Goal: Information Seeking & Learning: Find specific page/section

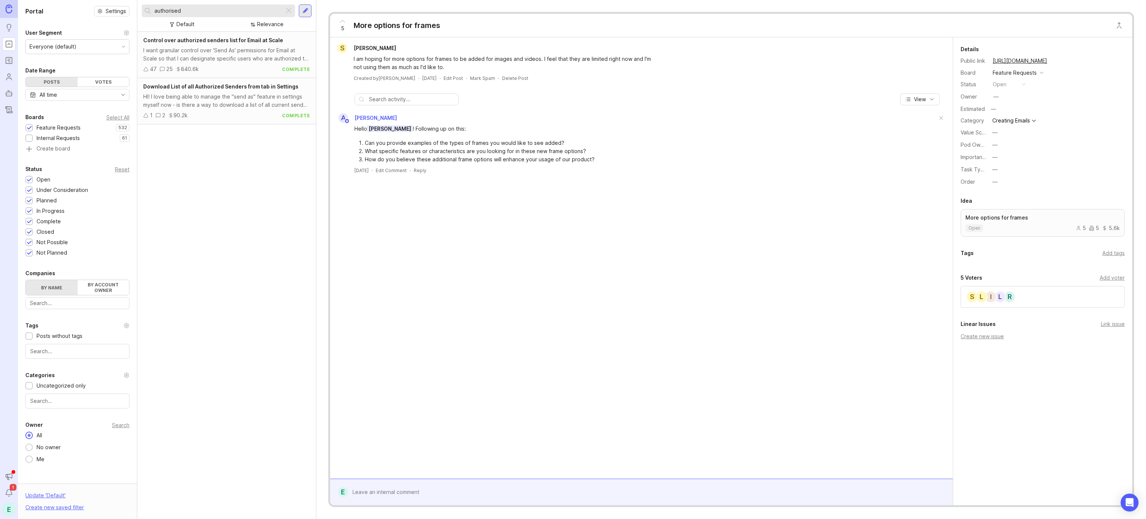
click at [7, 7] on img at bounding box center [9, 8] width 7 height 9
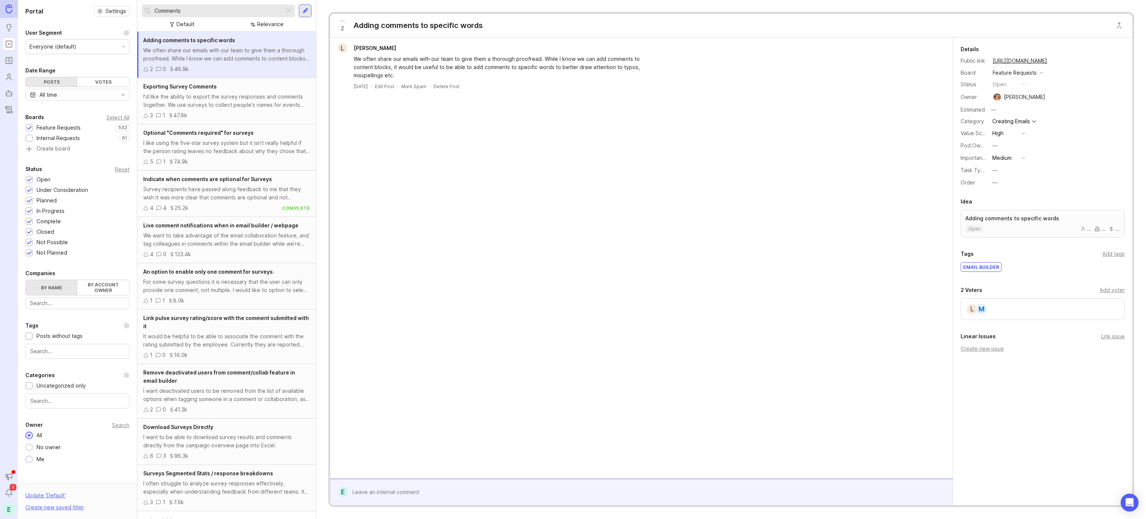
click at [6, 62] on icon "Roadmaps" at bounding box center [9, 60] width 8 height 9
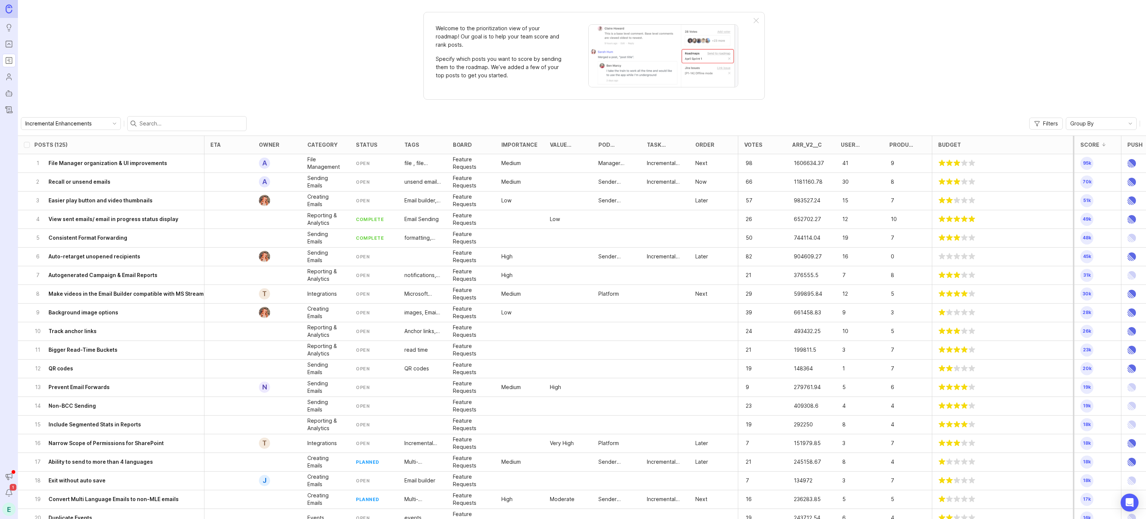
click at [7, 78] on icon "Users" at bounding box center [9, 79] width 5 height 2
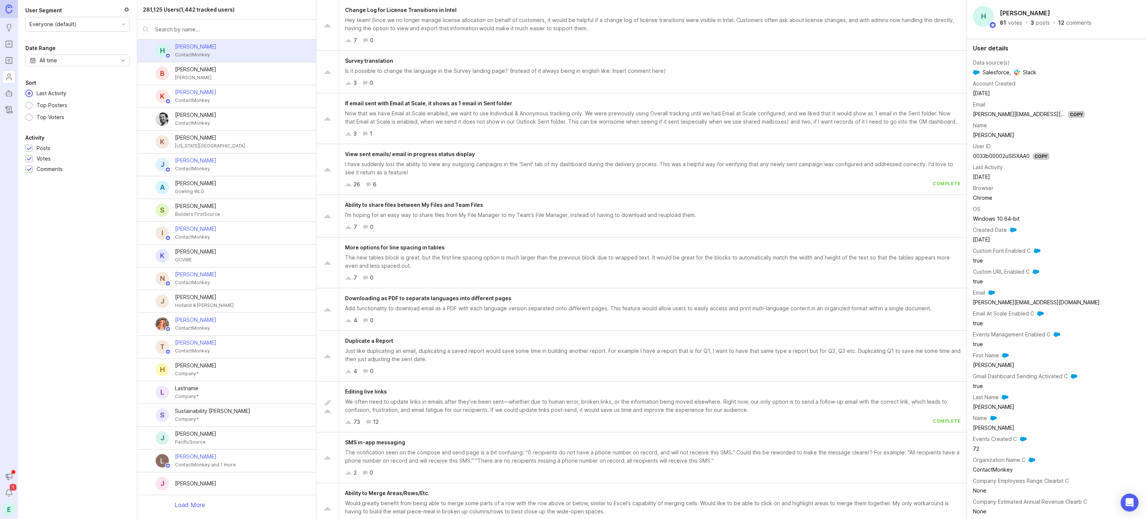
click at [9, 93] on icon "Autopilot" at bounding box center [9, 93] width 8 height 9
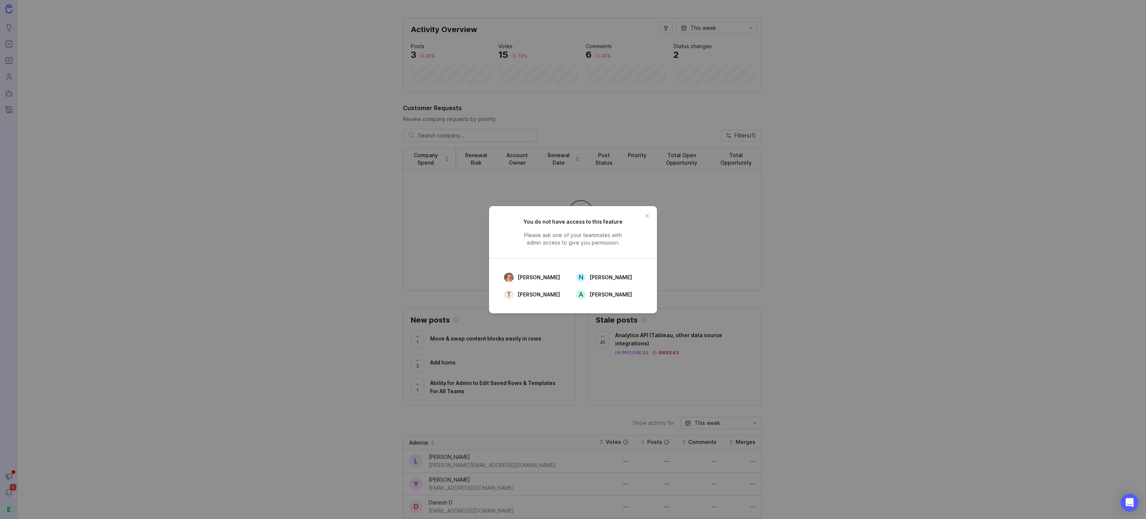
click at [643, 214] on button "close button" at bounding box center [647, 216] width 12 height 12
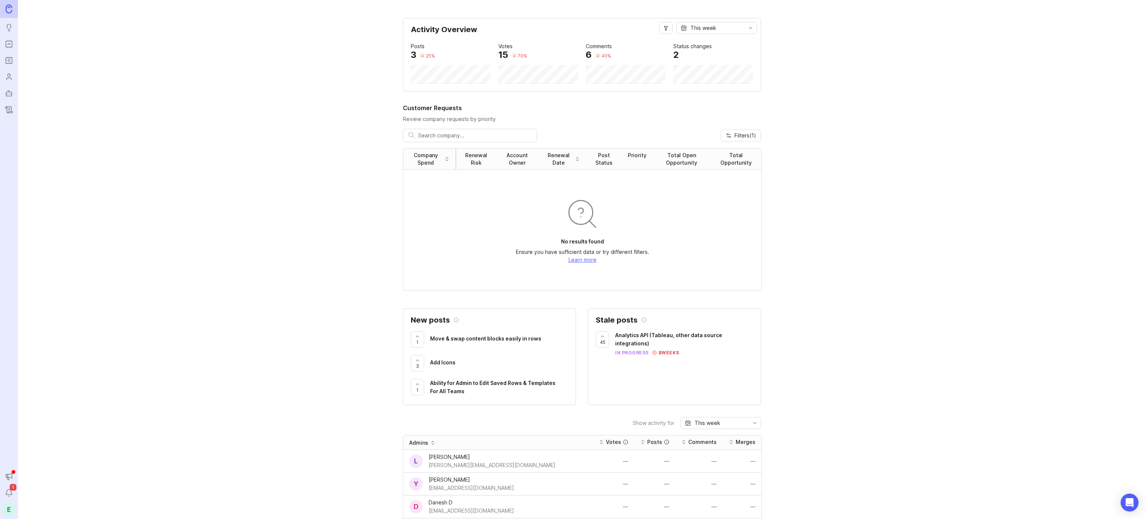
click at [4, 110] on link "Changelog" at bounding box center [8, 109] width 13 height 13
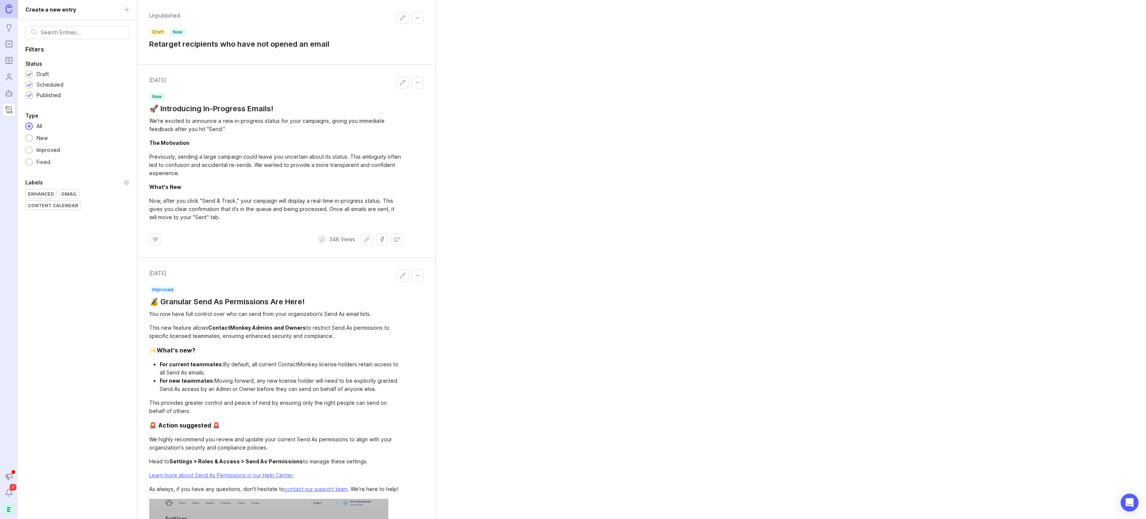
click at [9, 76] on icon "Users" at bounding box center [9, 76] width 8 height 9
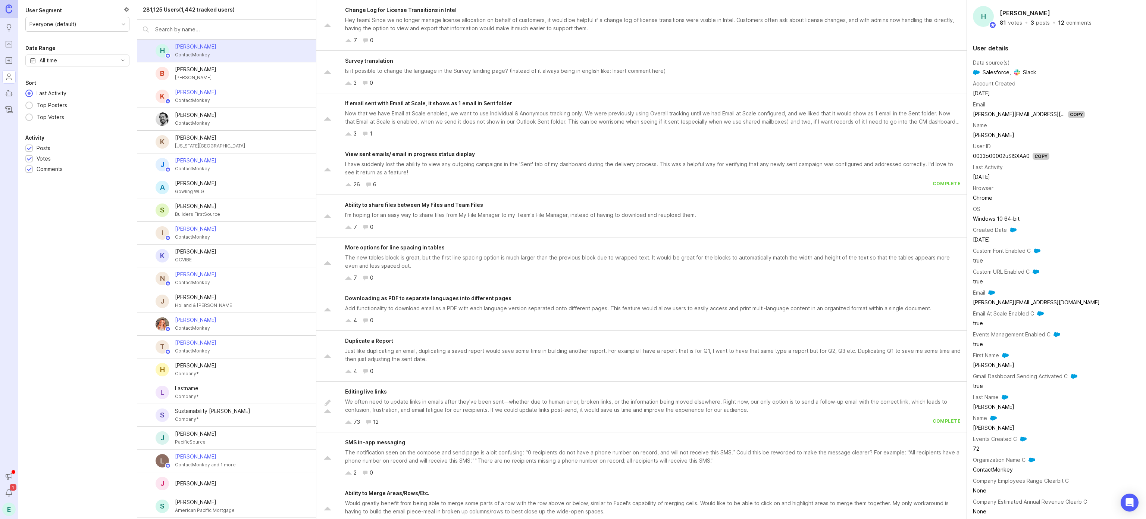
click at [12, 63] on icon "Roadmaps" at bounding box center [9, 60] width 8 height 9
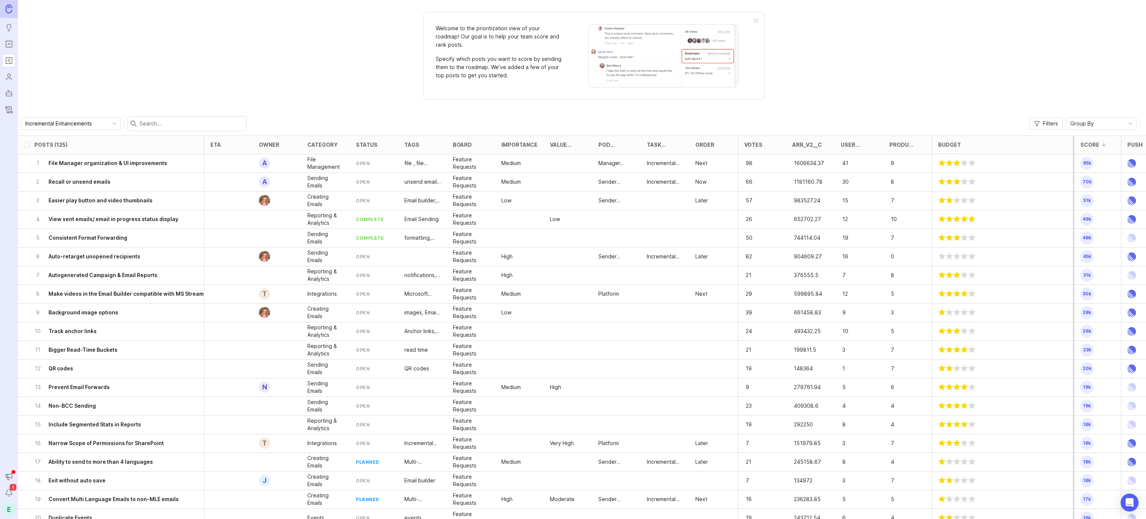
click at [10, 45] on icon "Portal" at bounding box center [9, 44] width 8 height 9
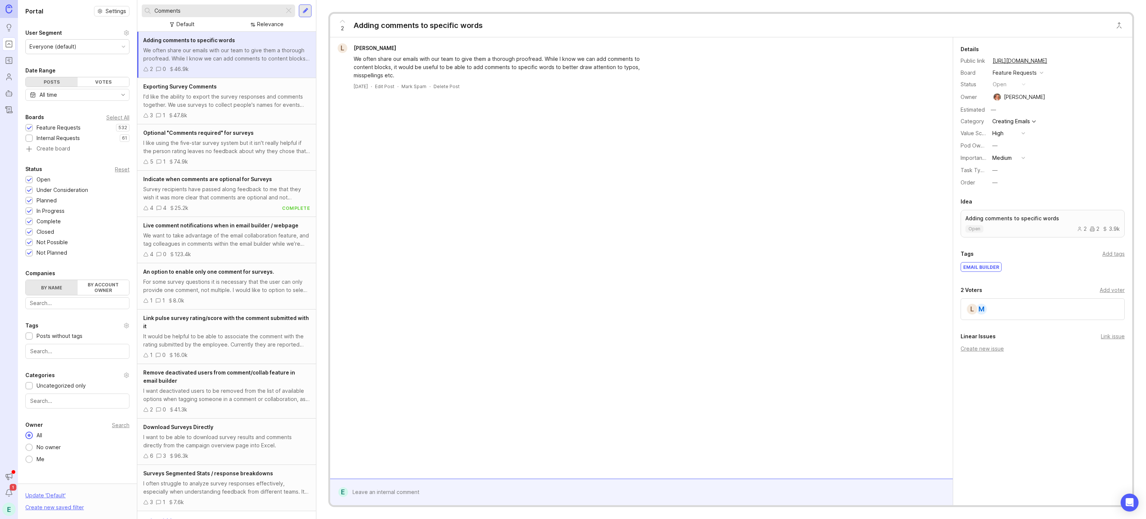
drag, startPoint x: 195, startPoint y: 13, endPoint x: 82, endPoint y: 10, distance: 113.8
click at [82, 10] on div "Portal Settings User Segment Everyone (default) Date Range Posts Votes All time…" at bounding box center [582, 259] width 1128 height 519
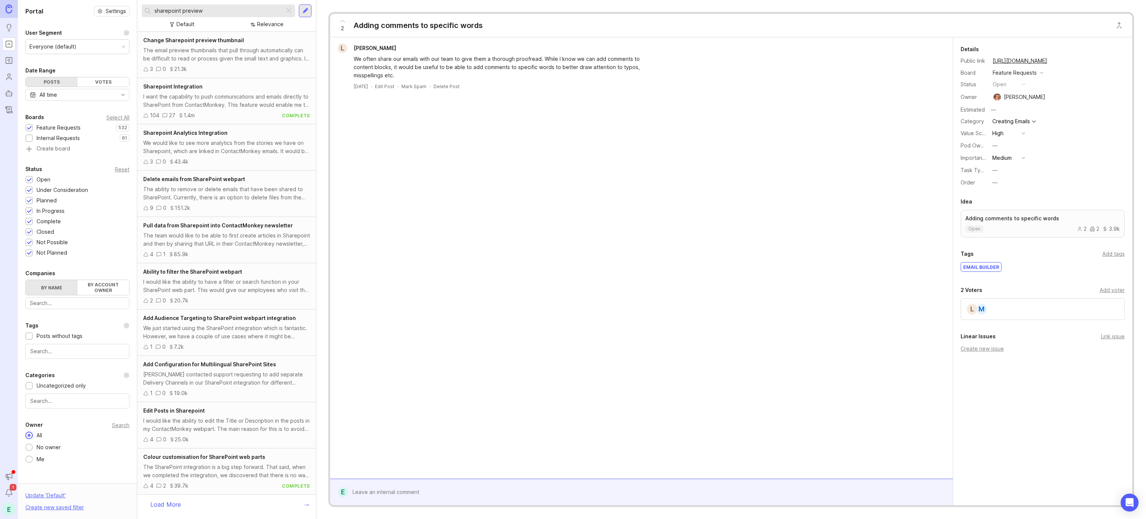
type input "sharepoint preview"
click at [176, 56] on div "The email preview thumbnails that pull through automatically can be difficult t…" at bounding box center [226, 54] width 167 height 16
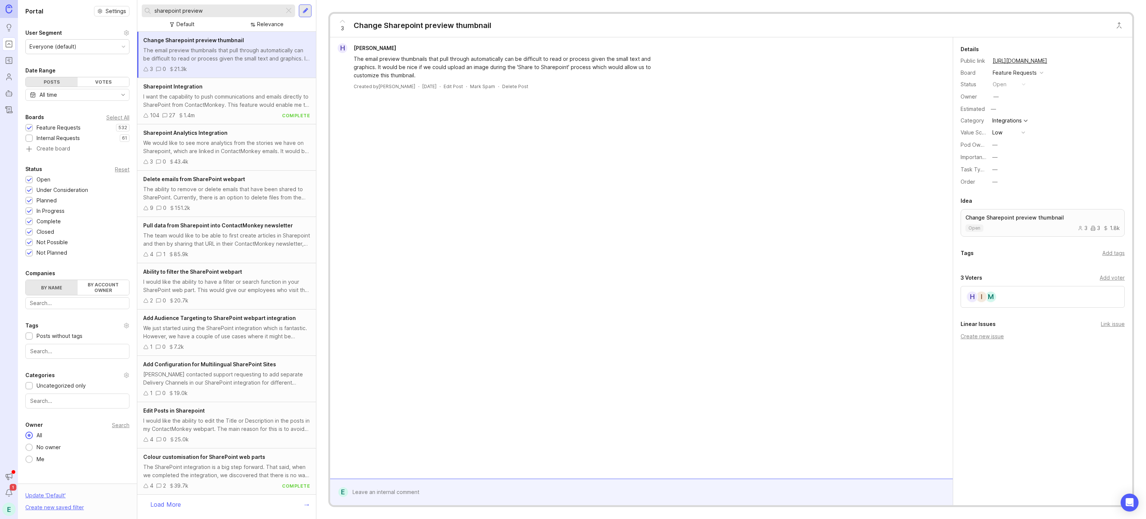
click at [594, 80] on div "H [PERSON_NAME] The email preview thumbnails that pull through automatically ca…" at bounding box center [641, 66] width 617 height 46
